Goal: Task Accomplishment & Management: Manage account settings

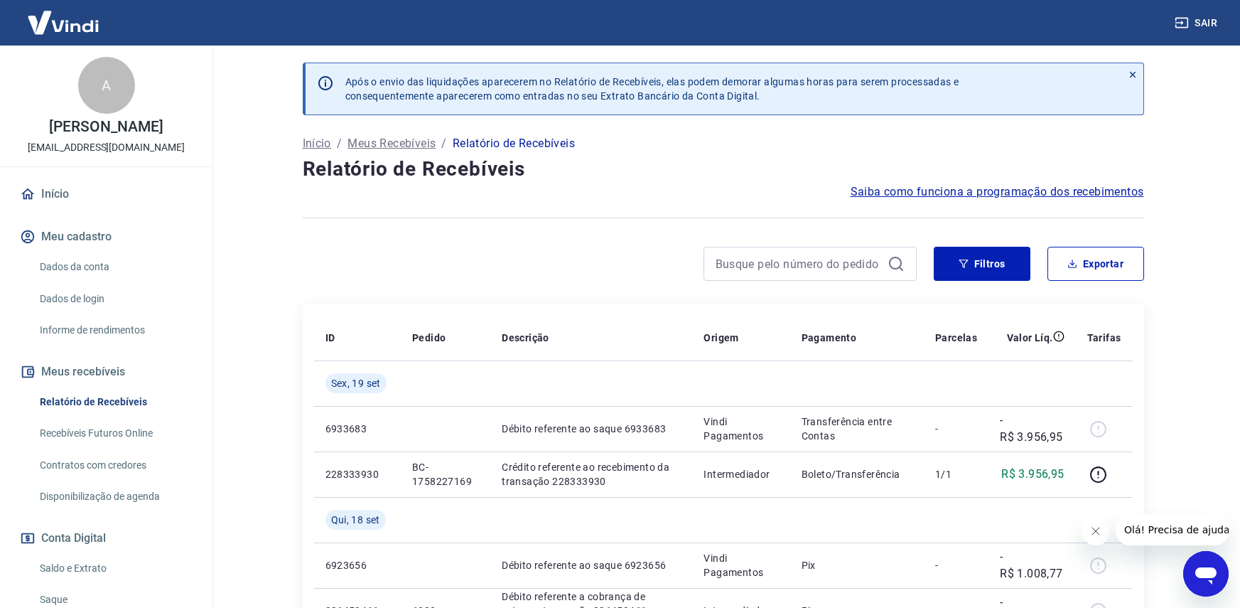
click at [1132, 73] on icon at bounding box center [1132, 75] width 6 height 6
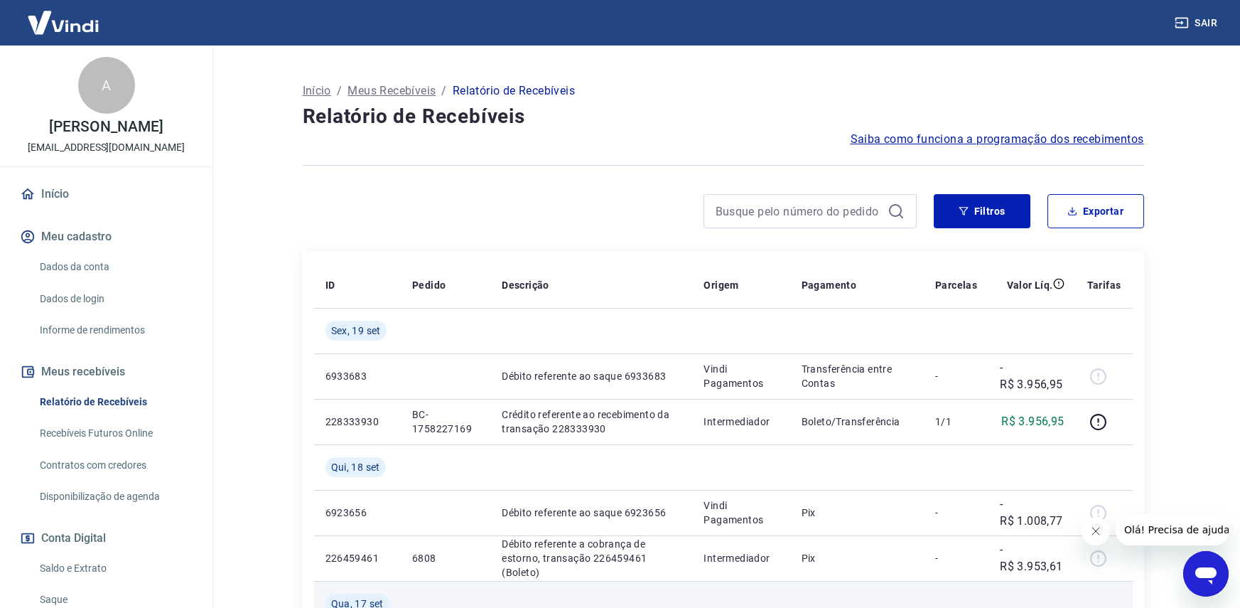
drag, startPoint x: 670, startPoint y: 600, endPoint x: 525, endPoint y: 598, distance: 145.0
click at [527, 598] on td at bounding box center [591, 603] width 202 height 45
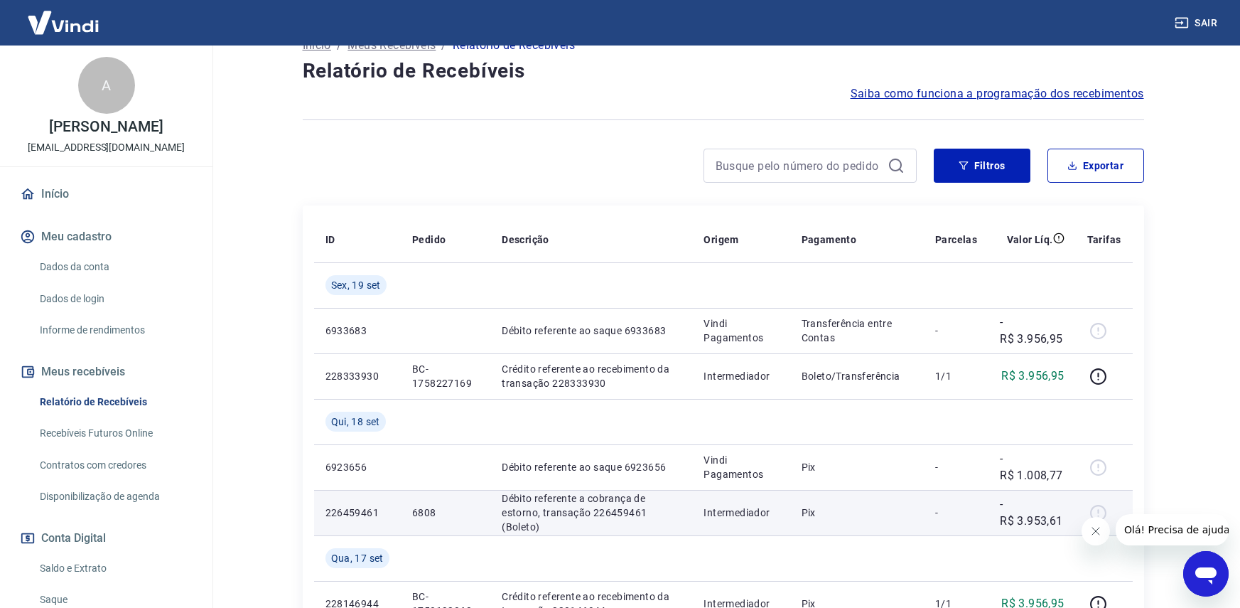
scroll to position [71, 0]
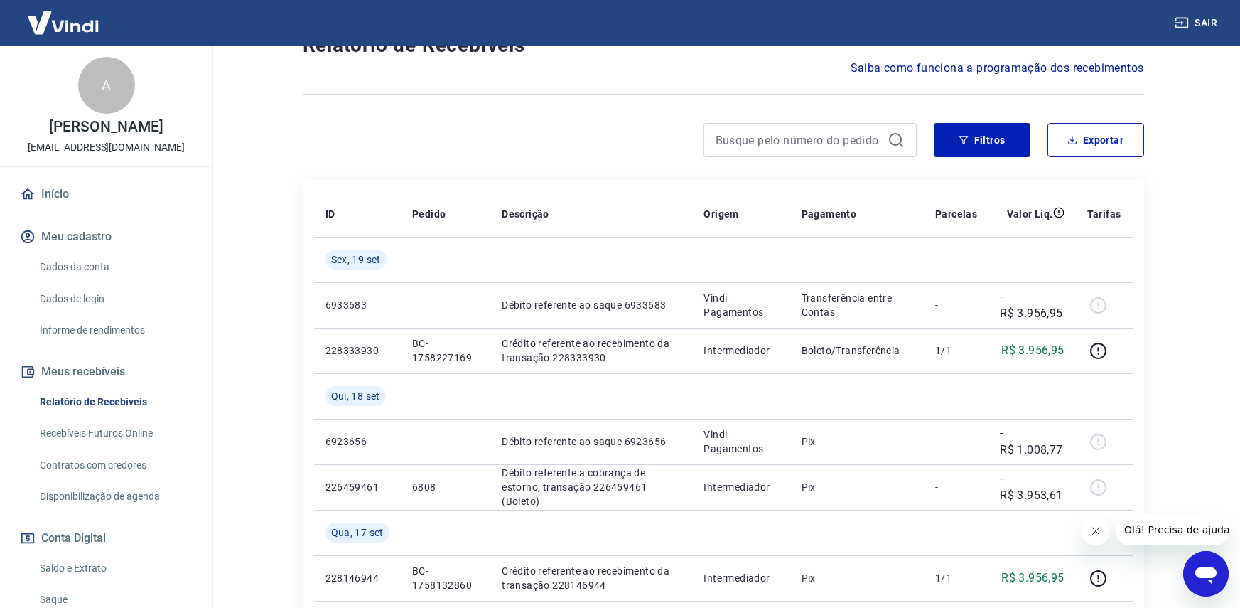
click at [1207, 576] on icon "Abrir janela de mensagens" at bounding box center [1205, 575] width 21 height 17
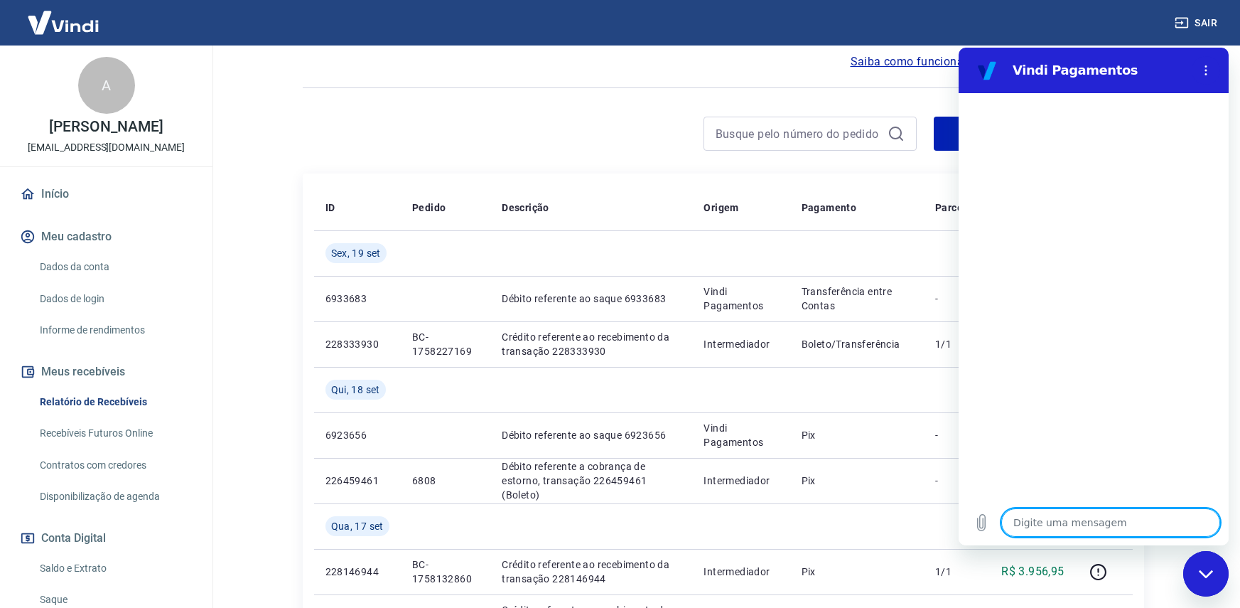
scroll to position [0, 0]
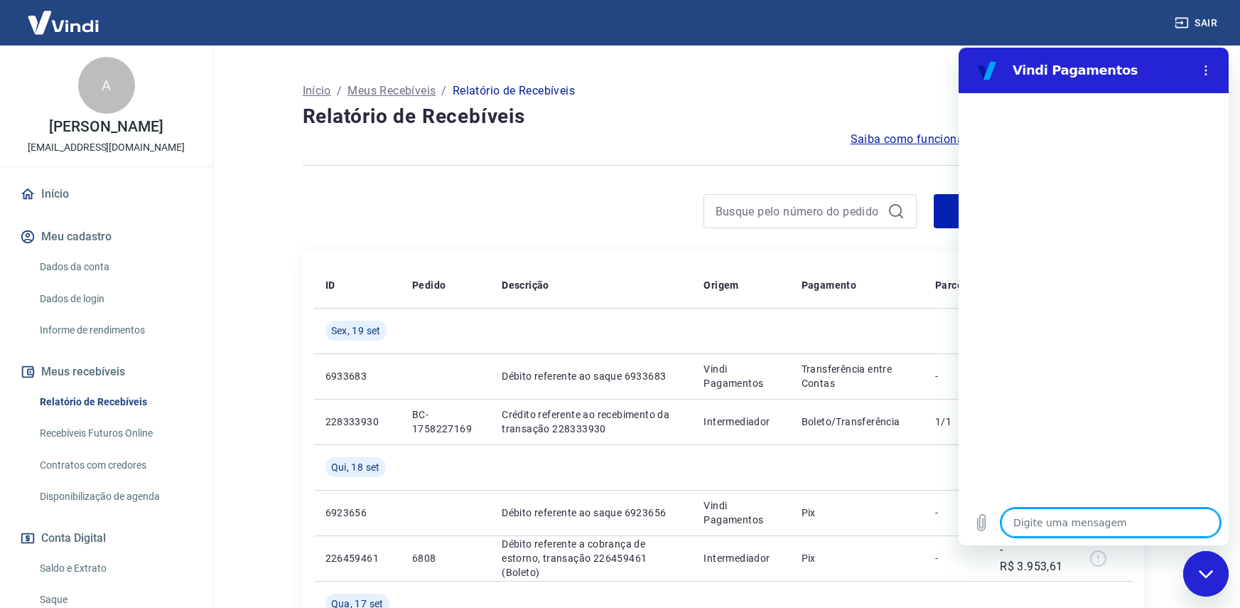
click at [1084, 75] on h2 "Vindi Pagamentos" at bounding box center [1099, 70] width 173 height 17
click at [1202, 584] on div "Fechar janela de mensagens" at bounding box center [1205, 573] width 43 height 43
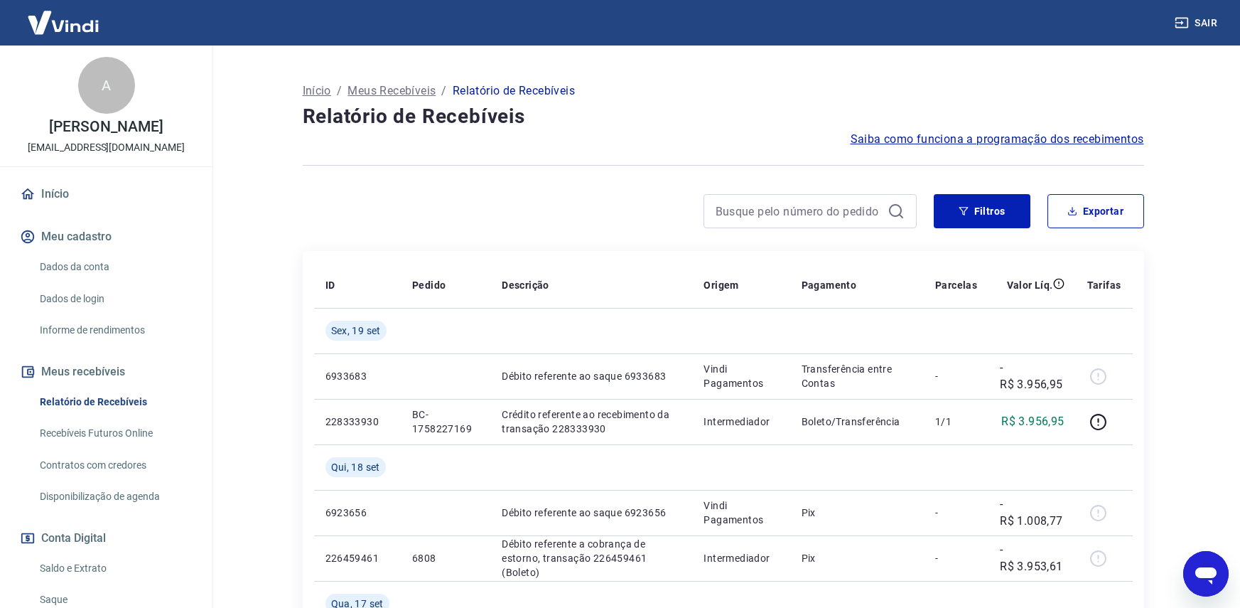
click at [1202, 574] on icon "Abrir janela de mensagens" at bounding box center [1205, 575] width 21 height 17
type textarea "x"
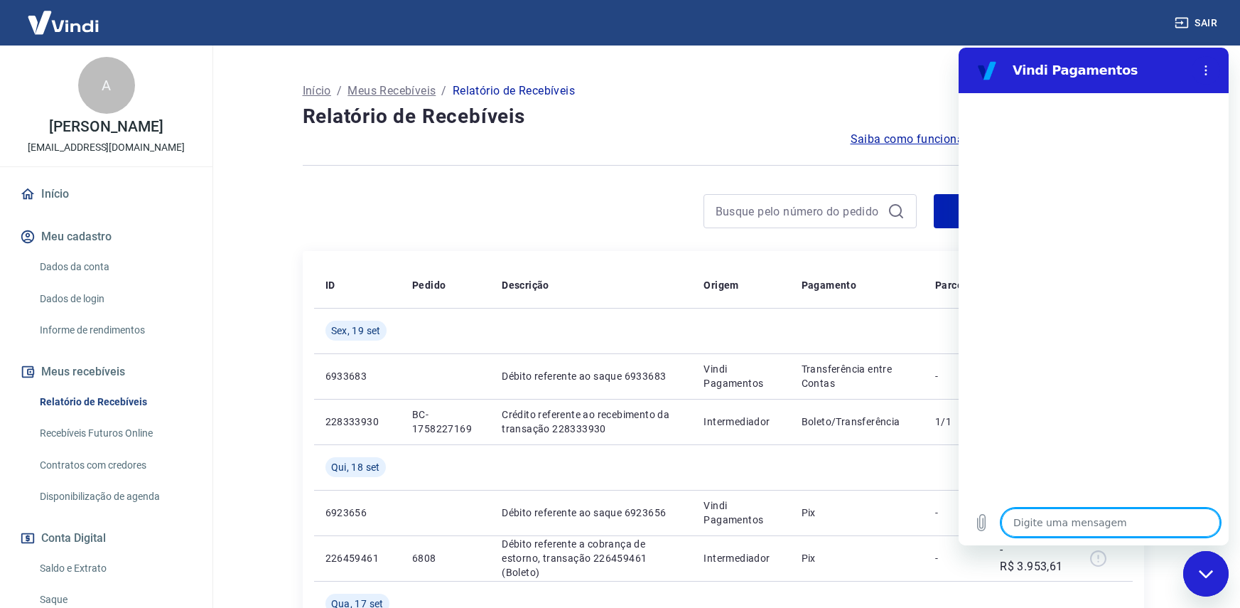
click at [94, 14] on img at bounding box center [63, 22] width 92 height 43
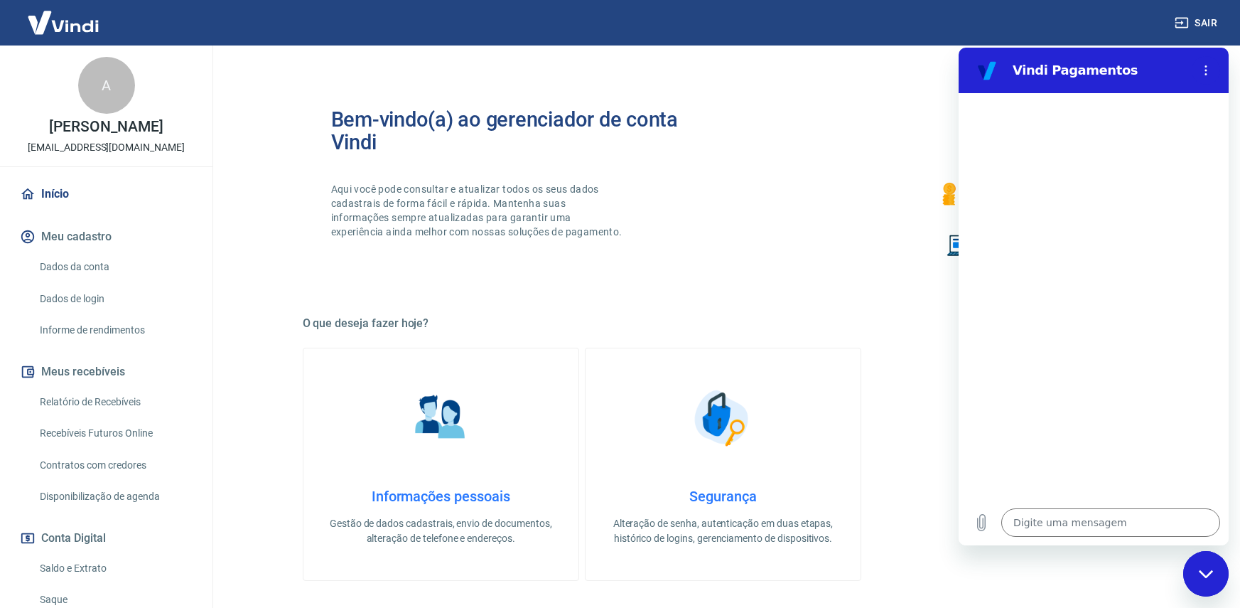
click at [97, 18] on img at bounding box center [63, 22] width 92 height 43
click at [97, 25] on img at bounding box center [63, 22] width 92 height 43
click at [75, 16] on img at bounding box center [63, 22] width 92 height 43
click at [74, 23] on img at bounding box center [63, 22] width 92 height 43
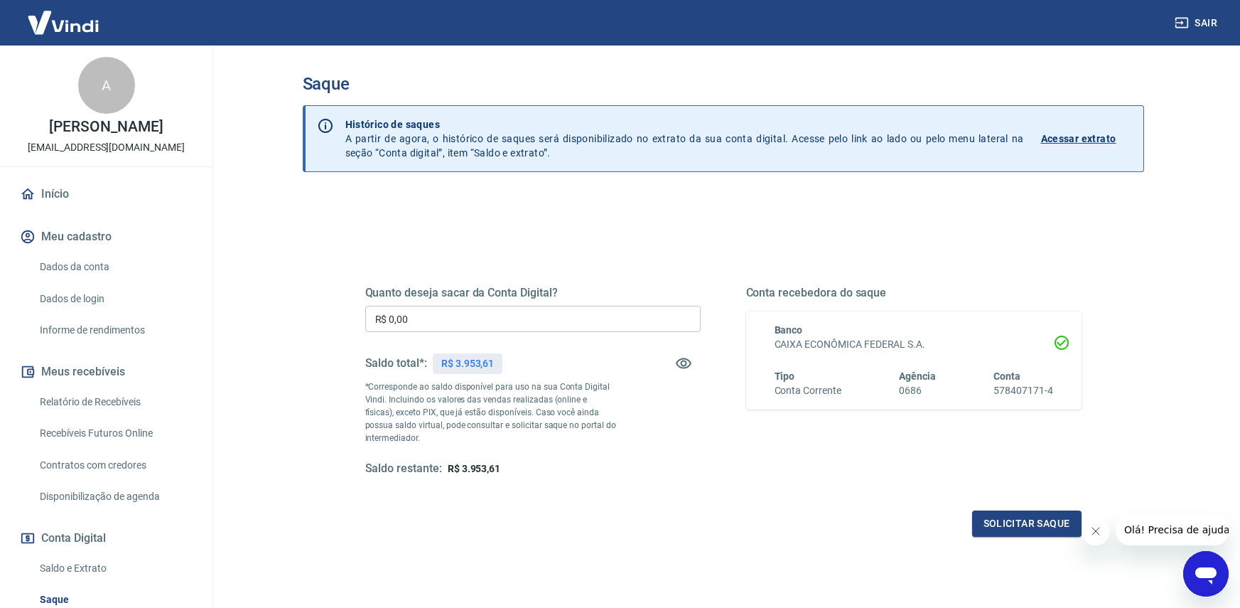
click at [816, 504] on div "Quanto deseja sacar da Conta Digital? R$ 0,00 ​ Saldo total*: R$ 3.953,61 *Corr…" at bounding box center [723, 394] width 716 height 285
click at [1096, 529] on icon "Fechar mensagem da empresa" at bounding box center [1094, 530] width 11 height 11
click at [862, 489] on div "Quanto deseja sacar da Conta Digital? R$ 0,00 ​ Saldo total*: R$ 3.953,61 *Corr…" at bounding box center [723, 394] width 716 height 285
click at [814, 486] on div "Quanto deseja sacar da Conta Digital? R$ 0,00 ​ Saldo total*: R$ 3.953,61 *Corr…" at bounding box center [723, 394] width 716 height 285
click at [81, 7] on img at bounding box center [63, 22] width 92 height 43
